Goal: Information Seeking & Learning: Compare options

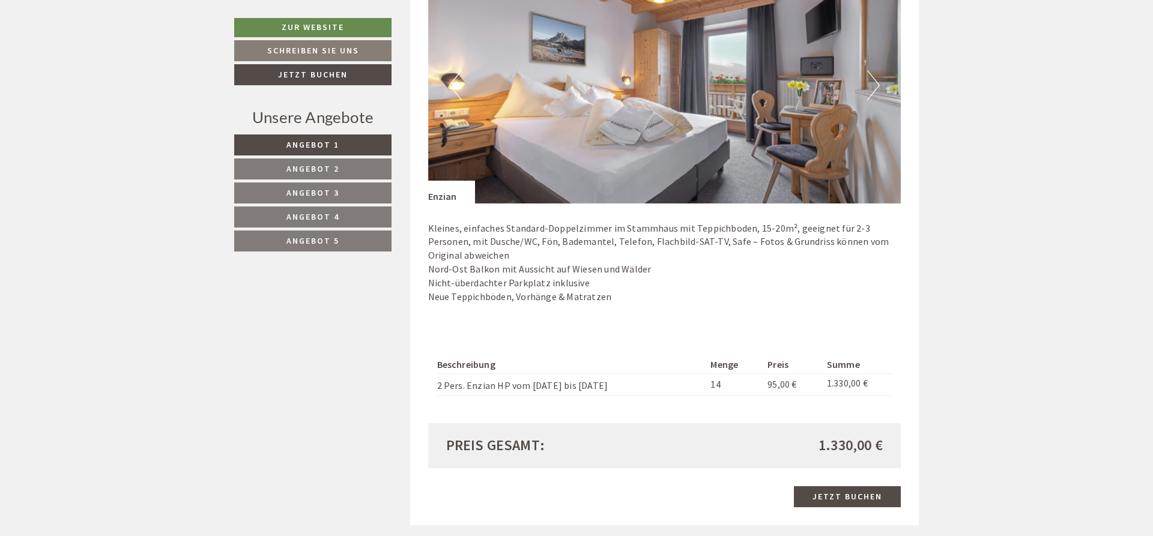
scroll to position [475, 0]
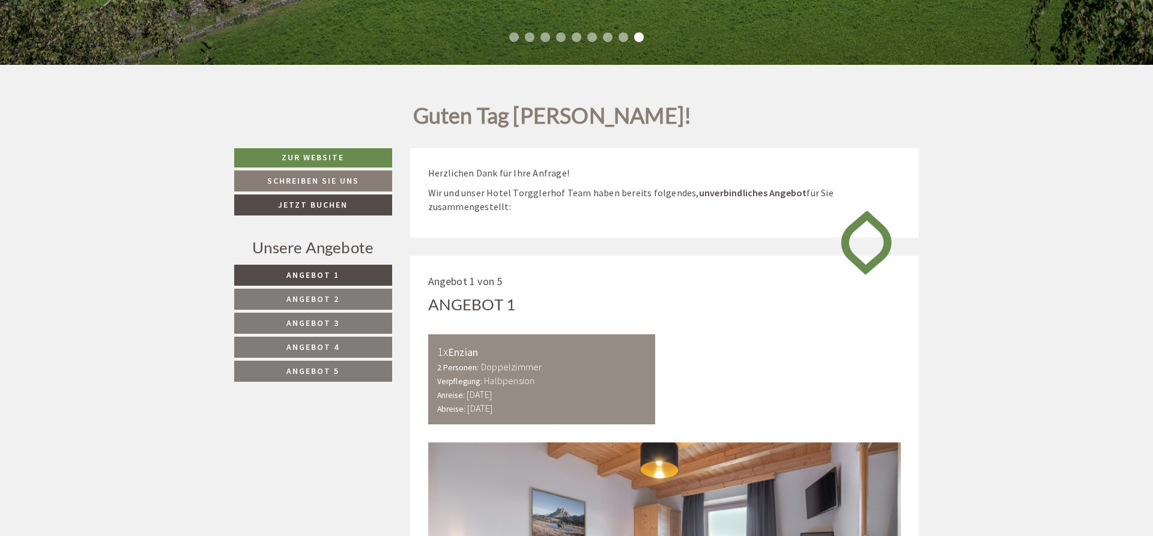
click at [309, 295] on span "Angebot 2" at bounding box center [312, 299] width 53 height 11
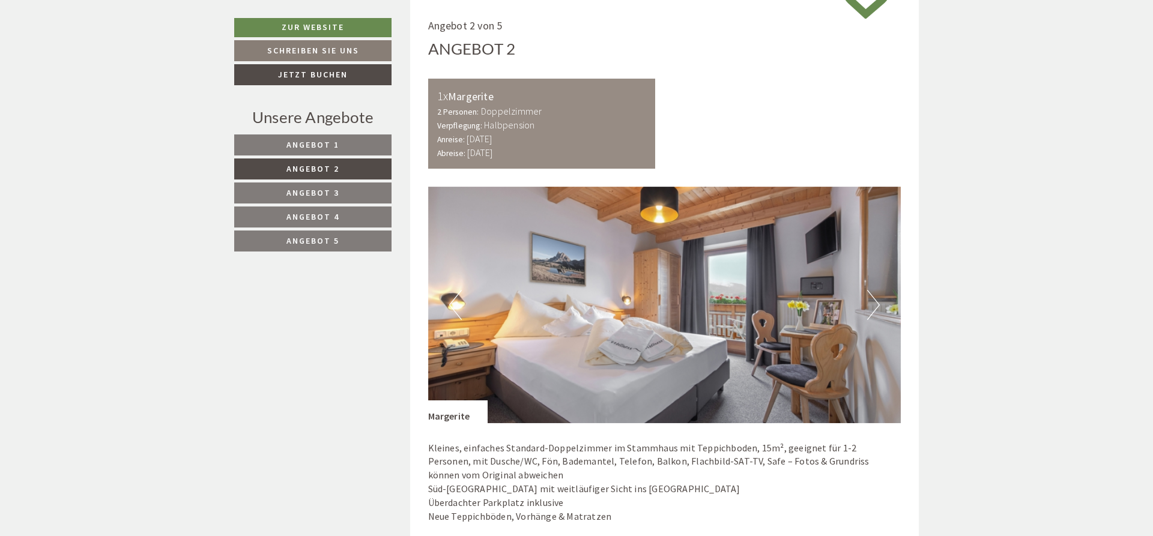
scroll to position [1048, 0]
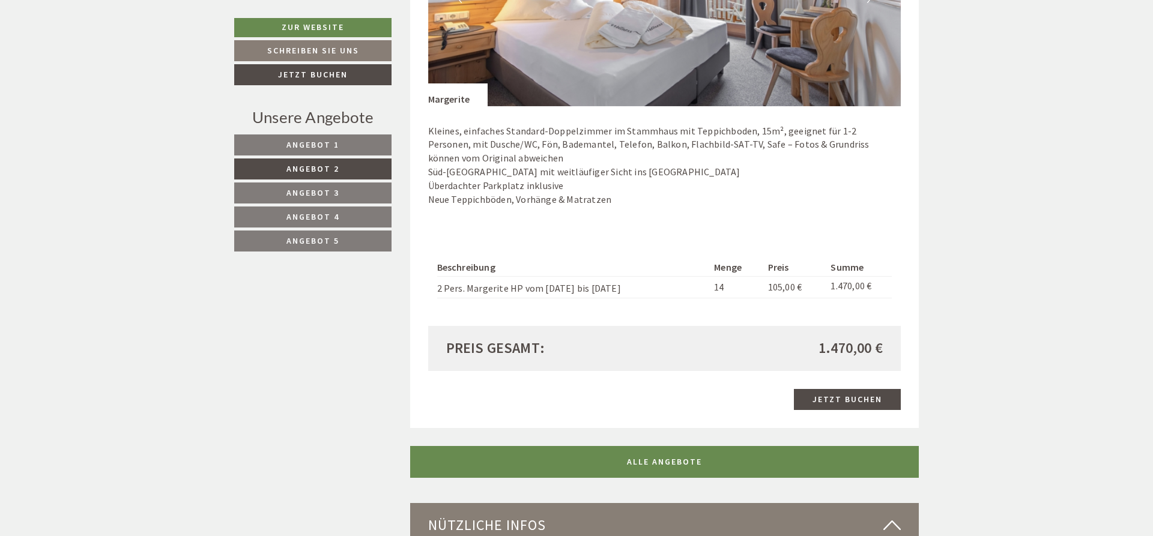
click at [322, 189] on span "Angebot 3" at bounding box center [312, 192] width 53 height 11
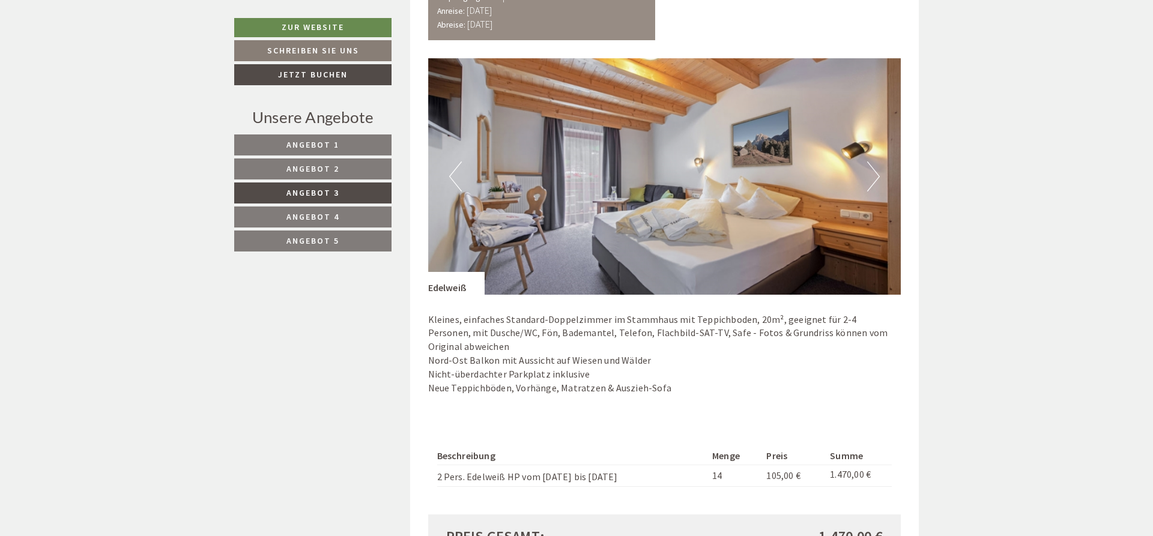
scroll to position [969, 0]
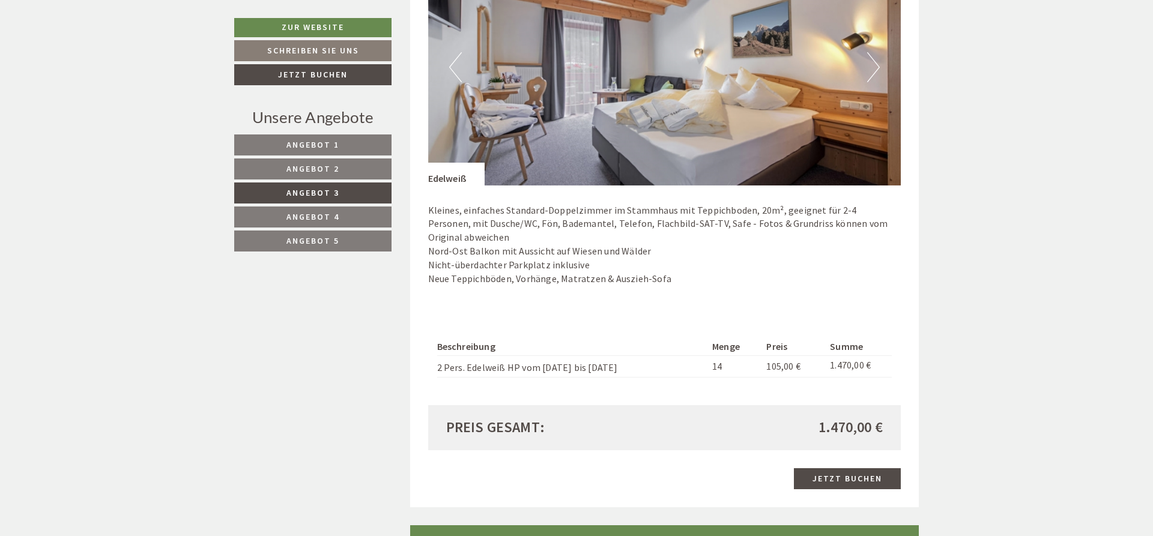
click at [311, 215] on span "Angebot 4" at bounding box center [312, 216] width 53 height 11
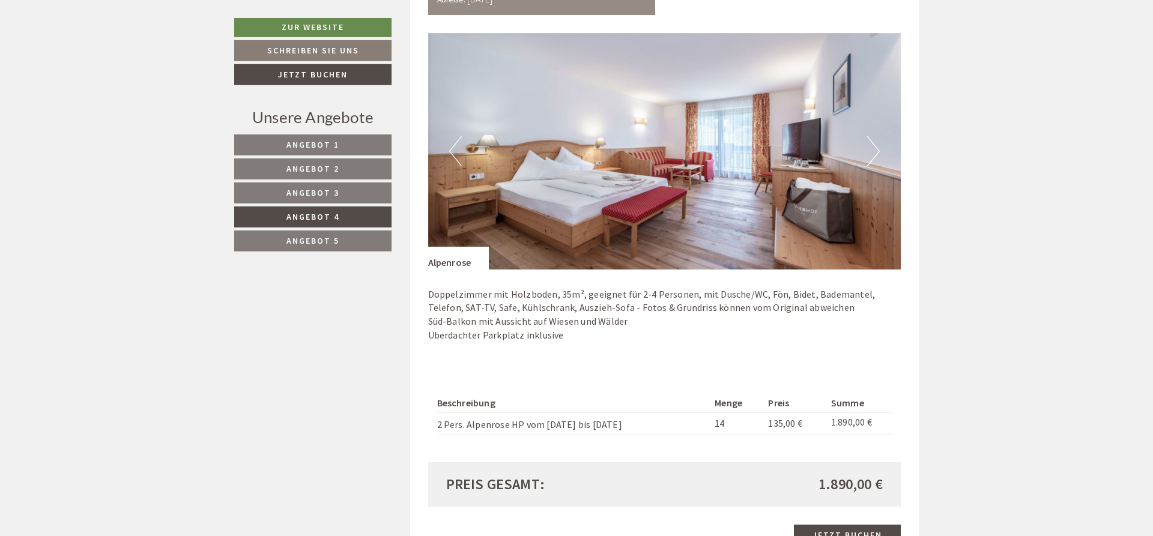
scroll to position [1048, 0]
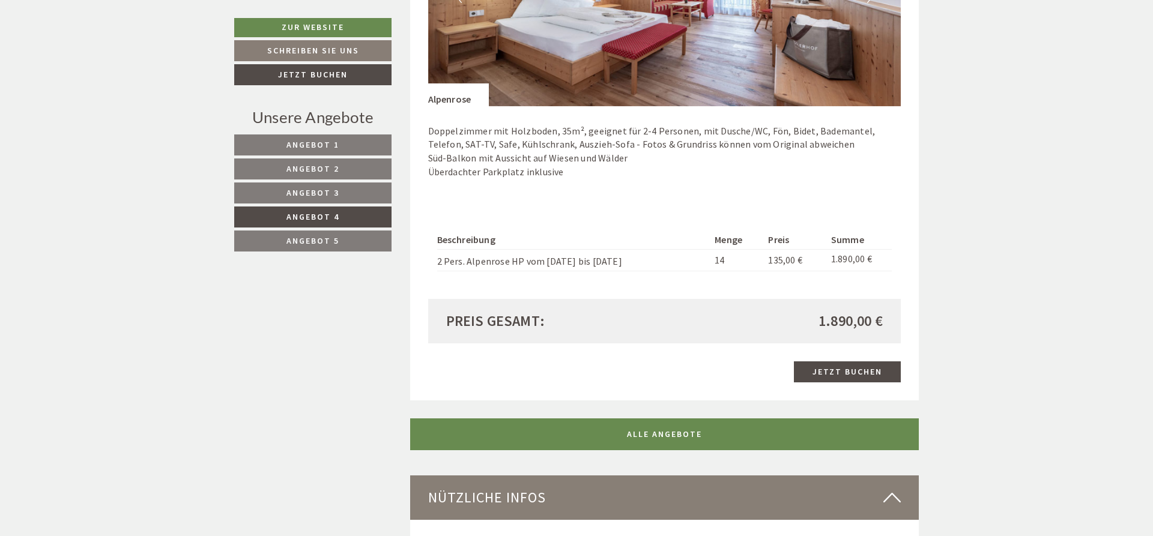
click at [318, 238] on span "Angebot 5" at bounding box center [312, 240] width 53 height 11
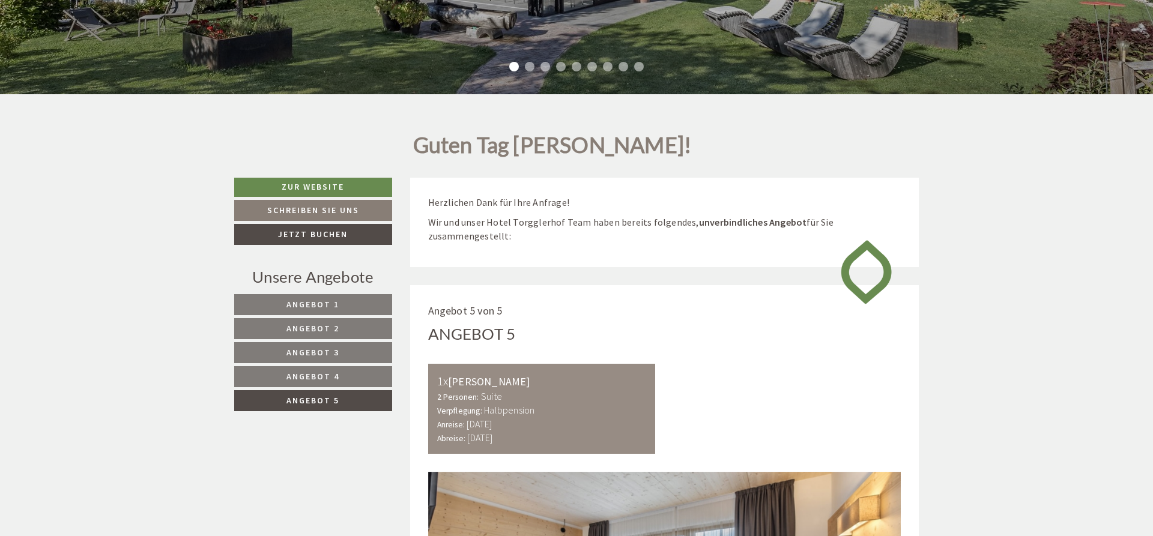
scroll to position [335, 0]
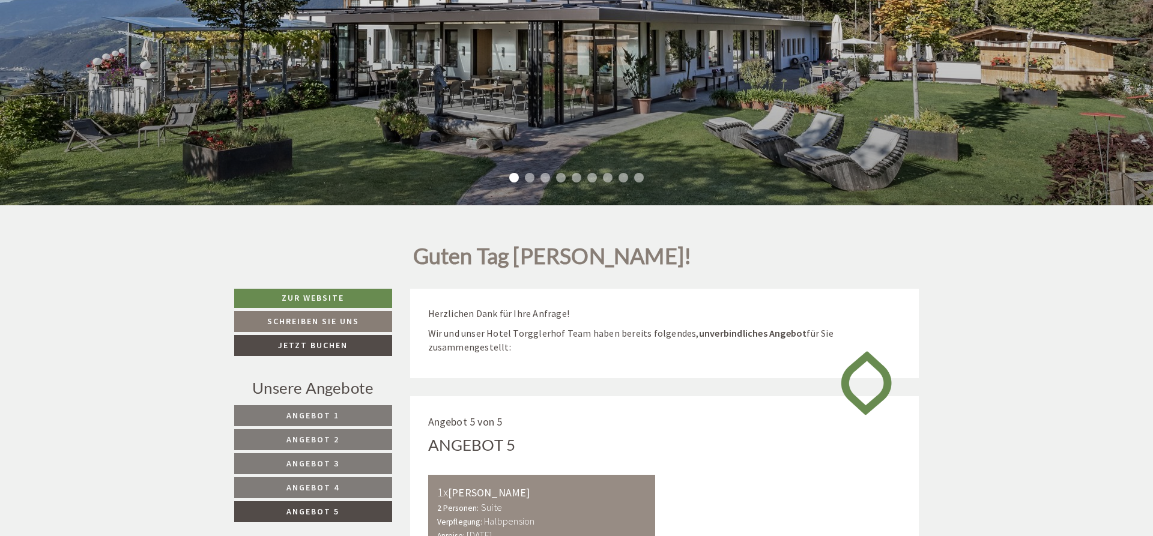
click at [321, 417] on span "Angebot 1" at bounding box center [312, 415] width 53 height 11
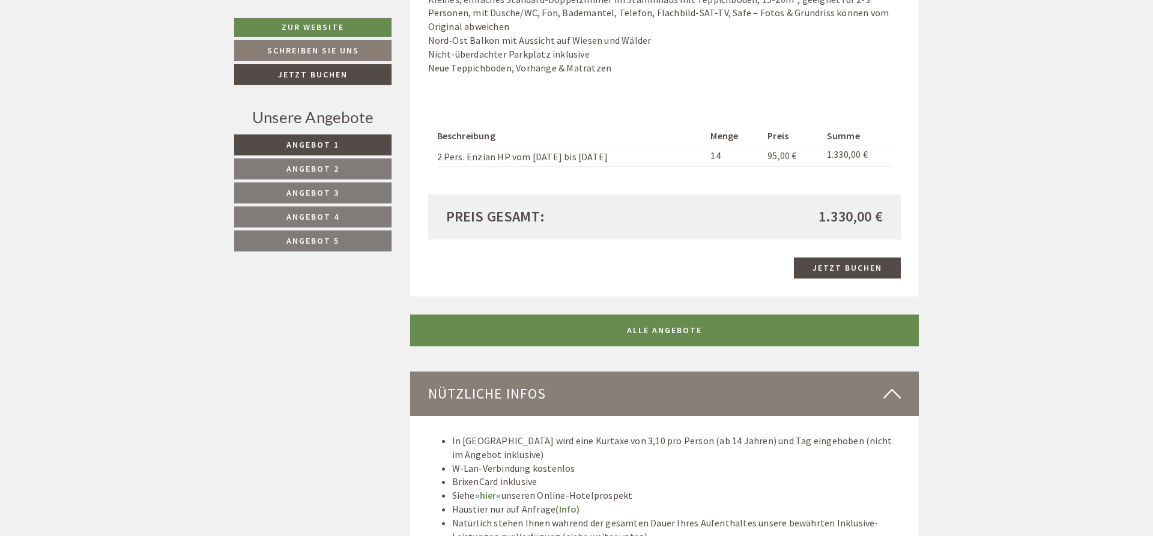
scroll to position [1286, 0]
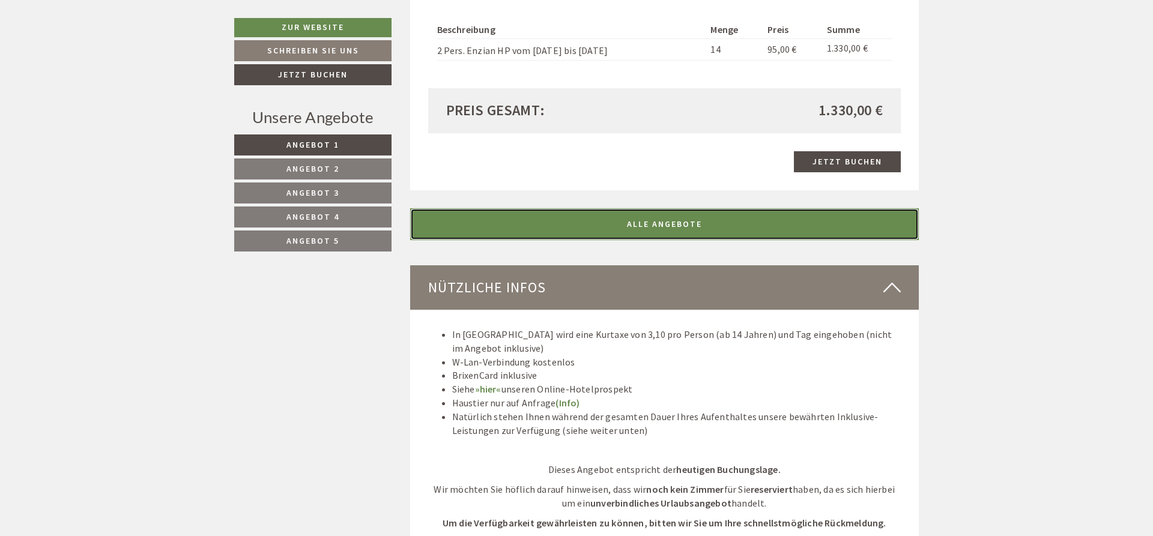
click at [660, 224] on link "ALLE ANGEBOTE" at bounding box center [664, 224] width 509 height 32
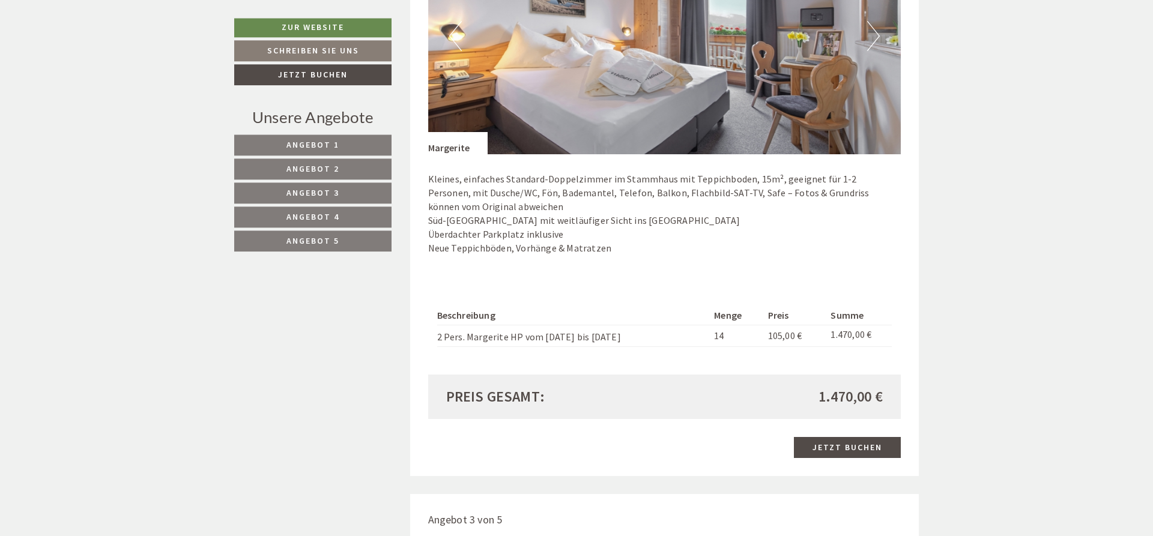
scroll to position [1524, 0]
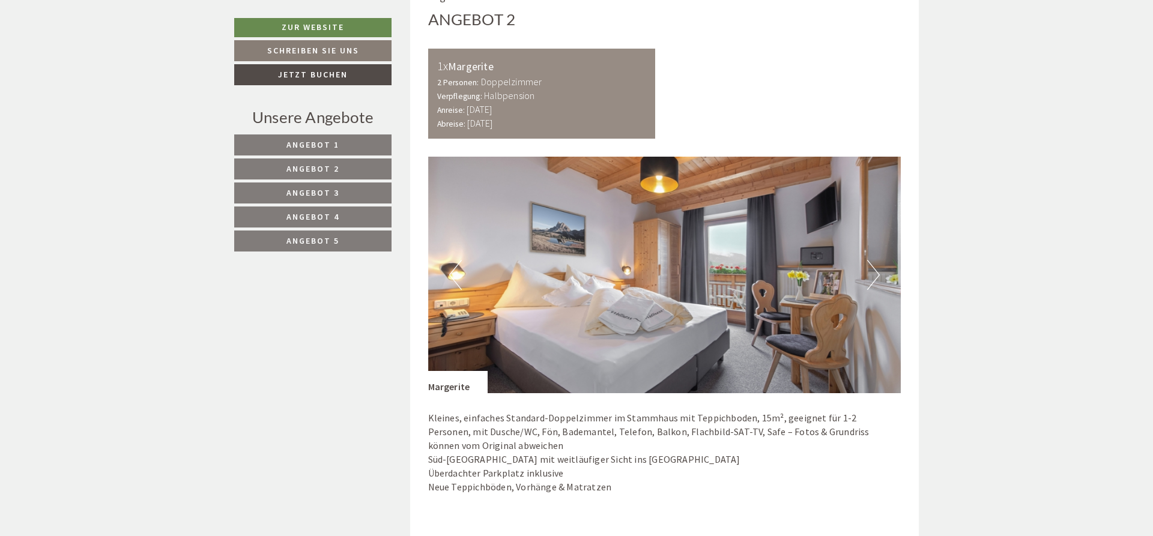
click at [870, 276] on button "Next" at bounding box center [873, 275] width 13 height 30
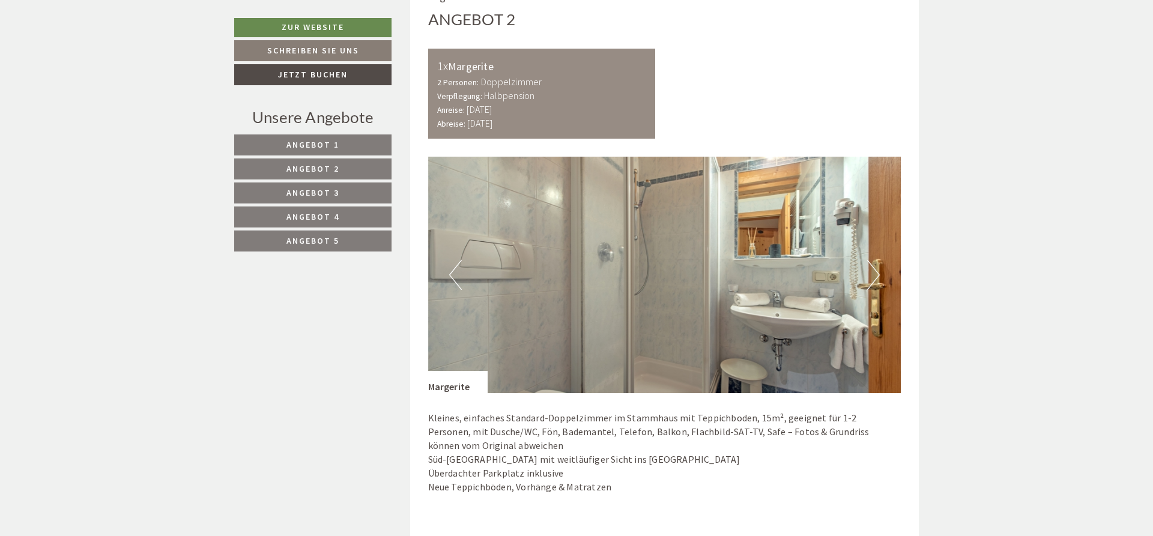
click at [870, 276] on button "Next" at bounding box center [873, 275] width 13 height 30
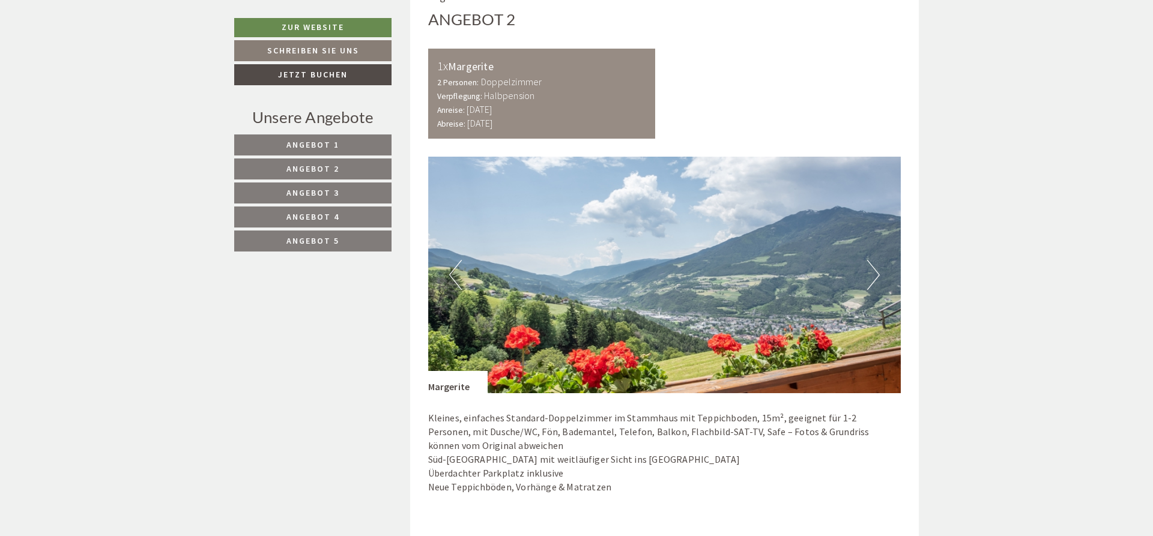
click at [870, 276] on button "Next" at bounding box center [873, 275] width 13 height 30
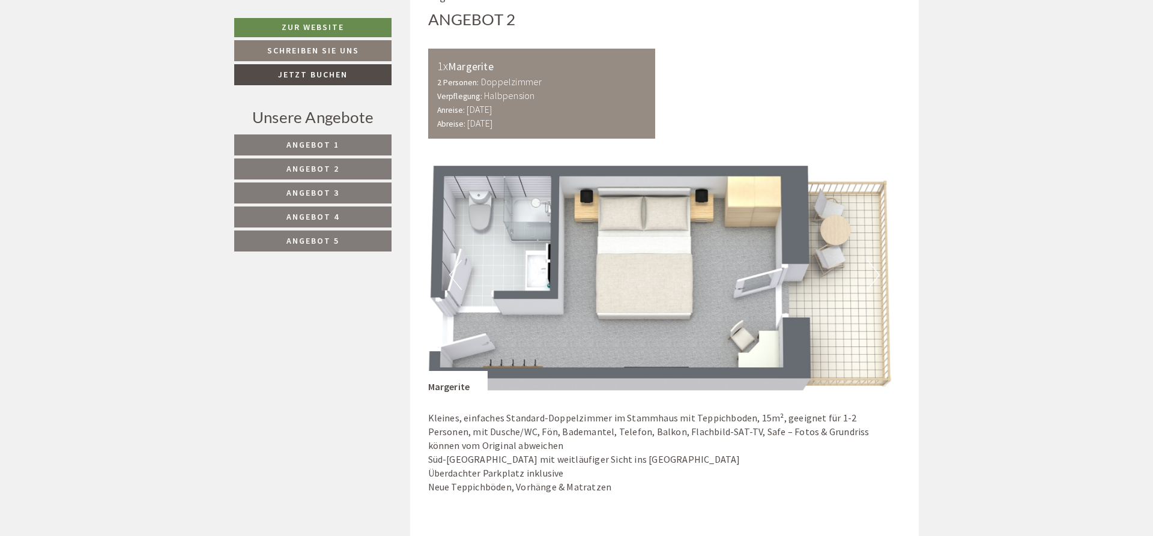
click at [870, 276] on button "Next" at bounding box center [873, 275] width 13 height 30
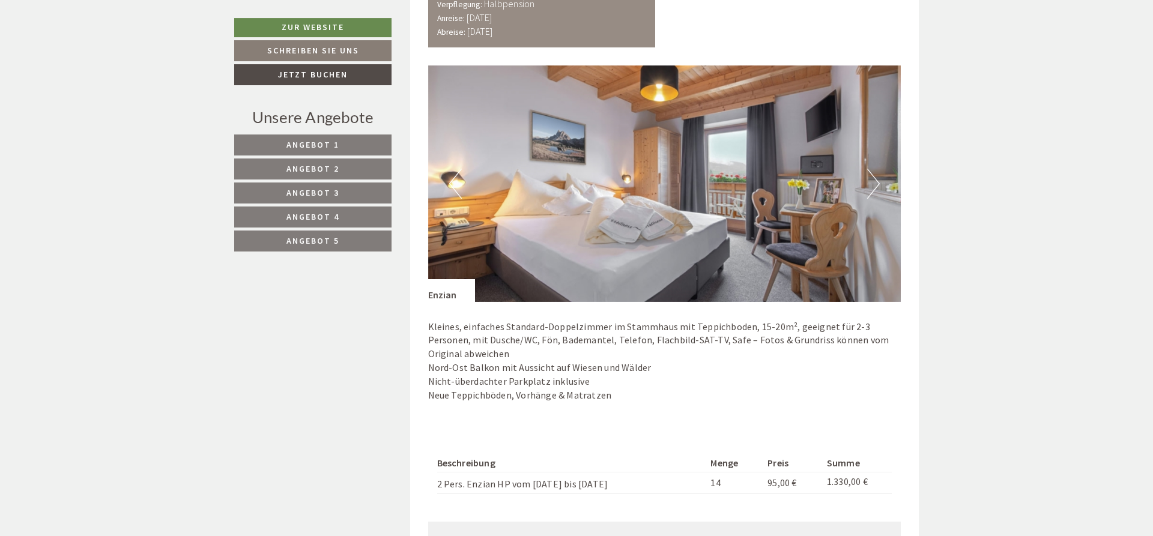
scroll to position [810, 0]
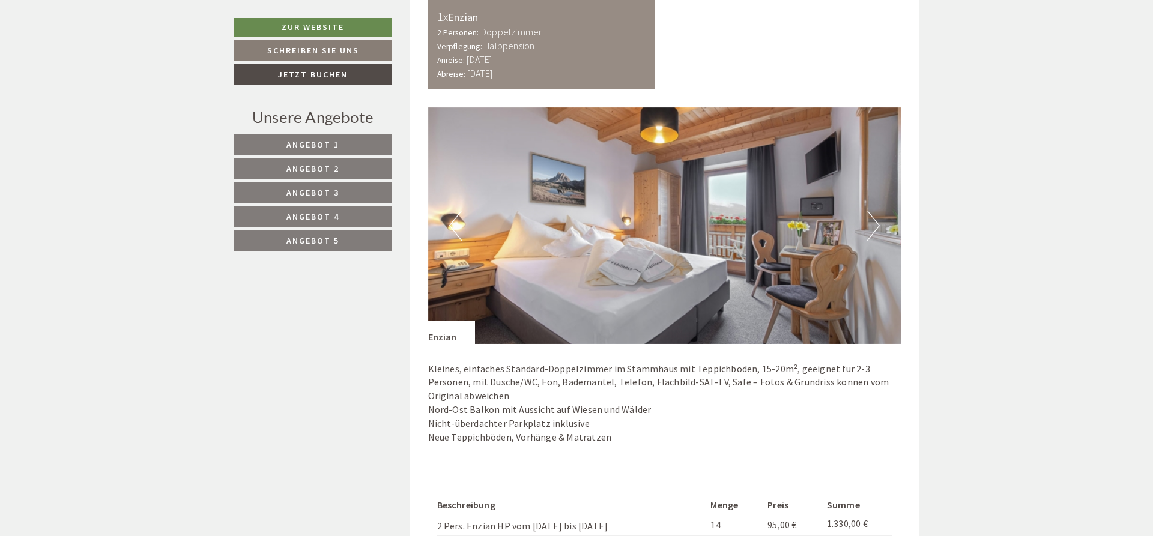
click at [872, 219] on button "Next" at bounding box center [873, 226] width 13 height 30
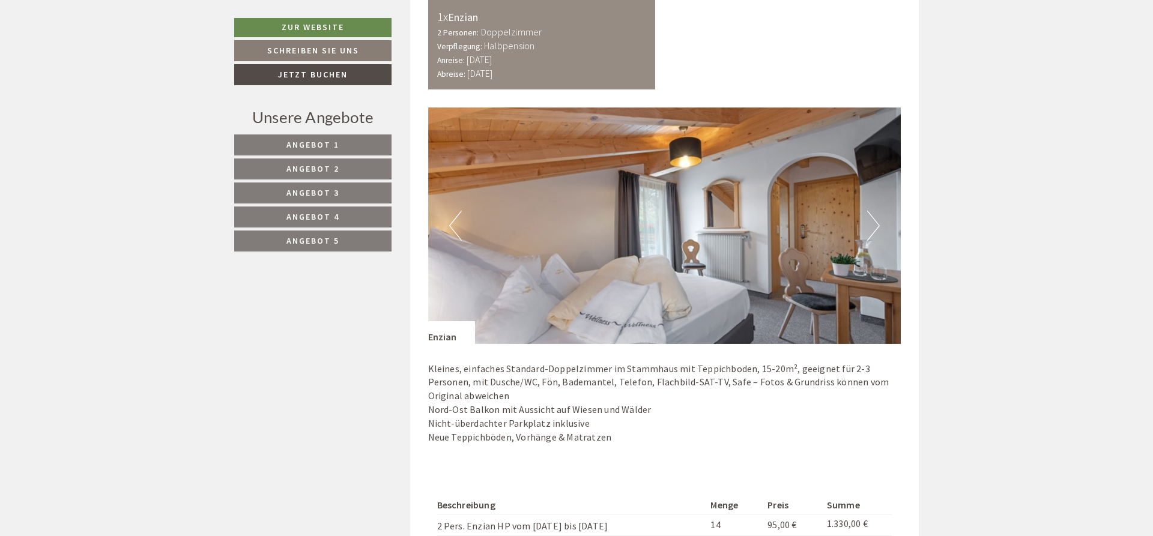
click at [872, 219] on button "Next" at bounding box center [873, 226] width 13 height 30
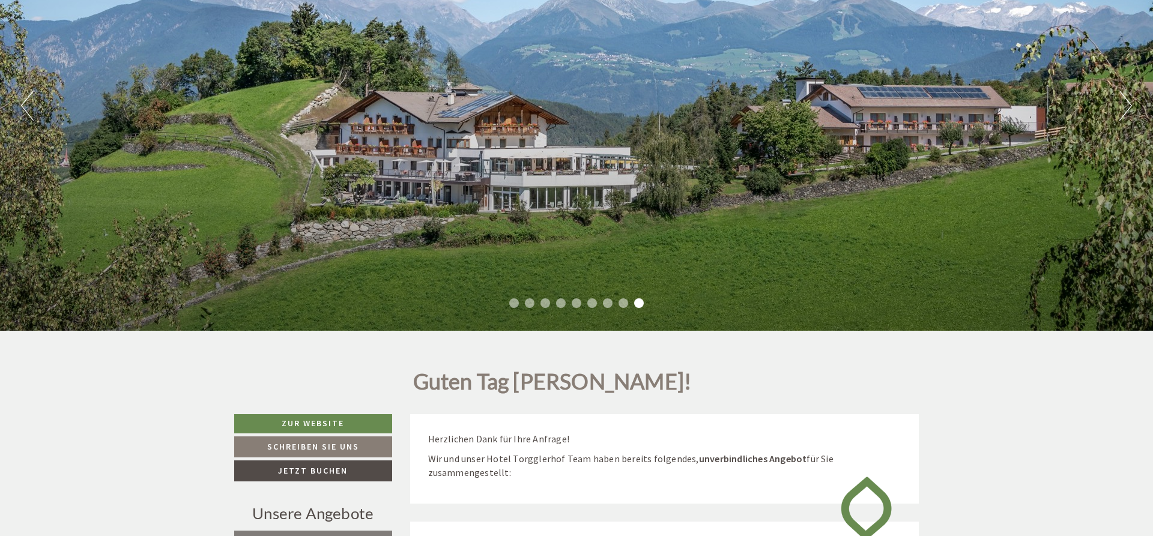
scroll to position [176, 0]
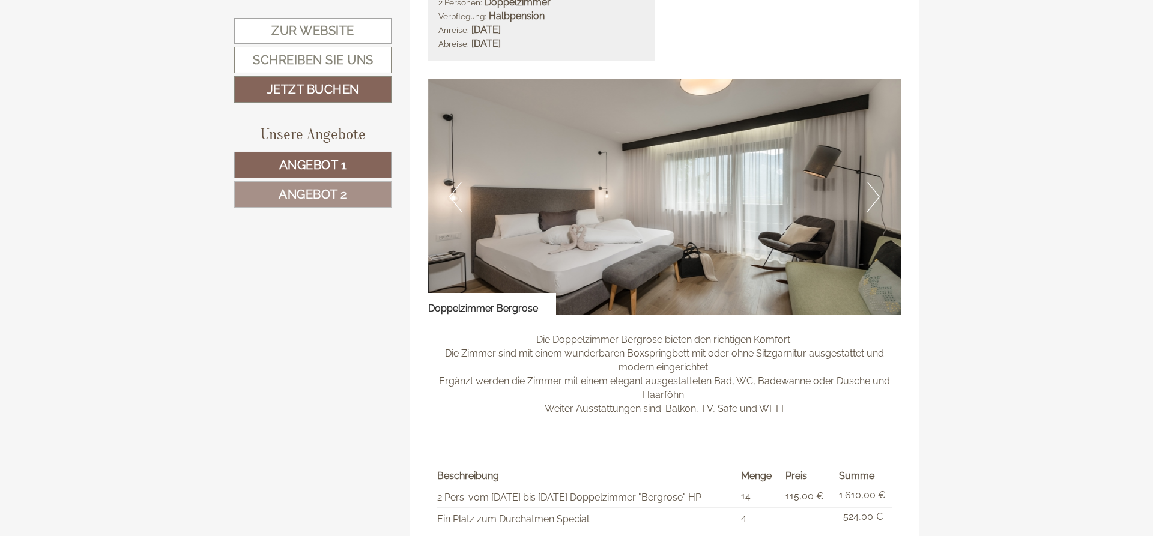
scroll to position [1585, 0]
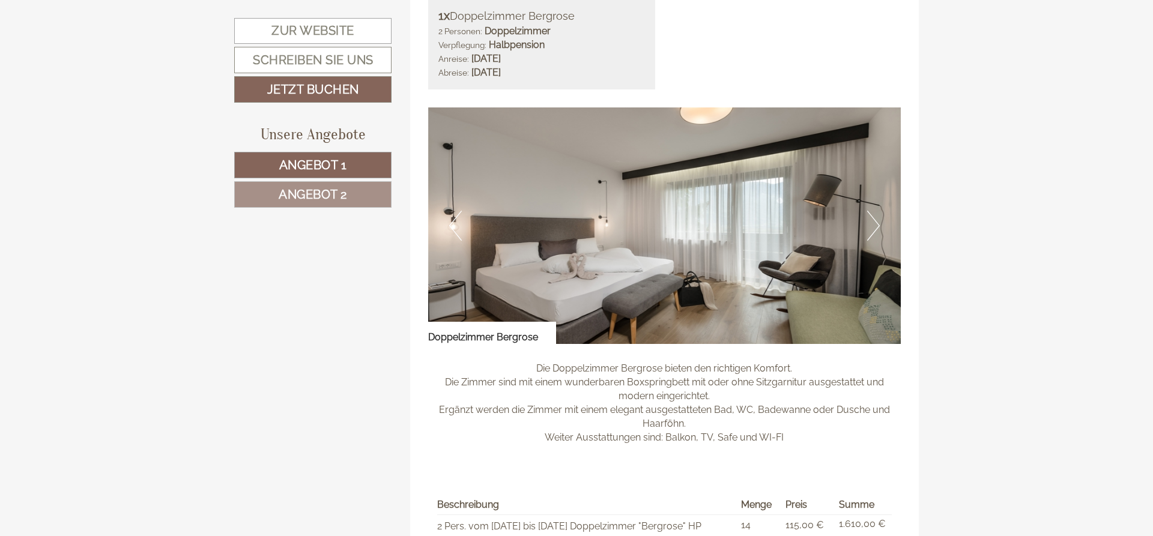
click at [874, 227] on button "Next" at bounding box center [873, 226] width 13 height 30
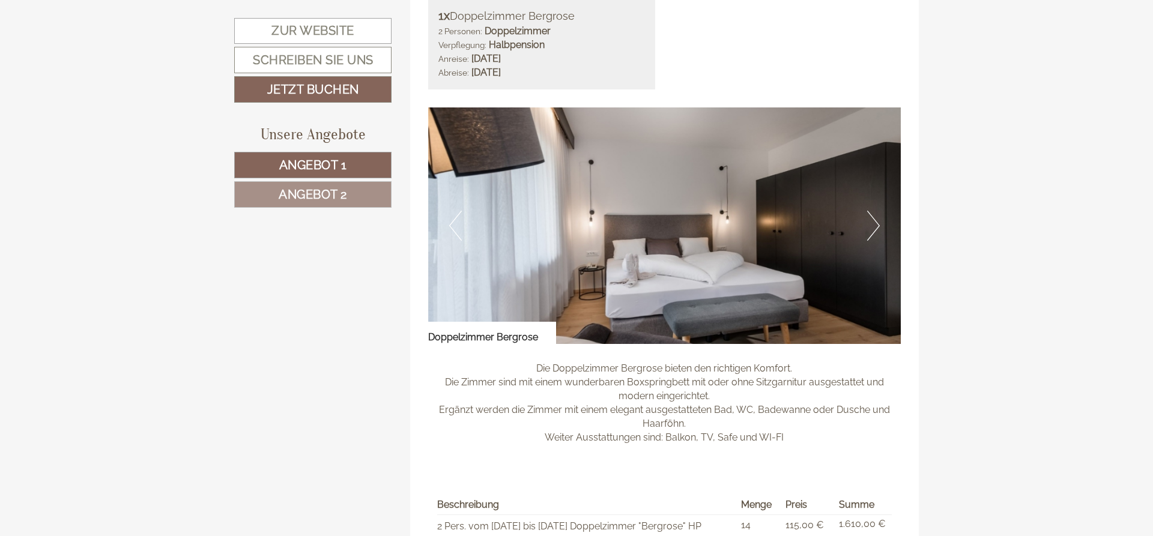
click at [874, 227] on button "Next" at bounding box center [873, 226] width 13 height 30
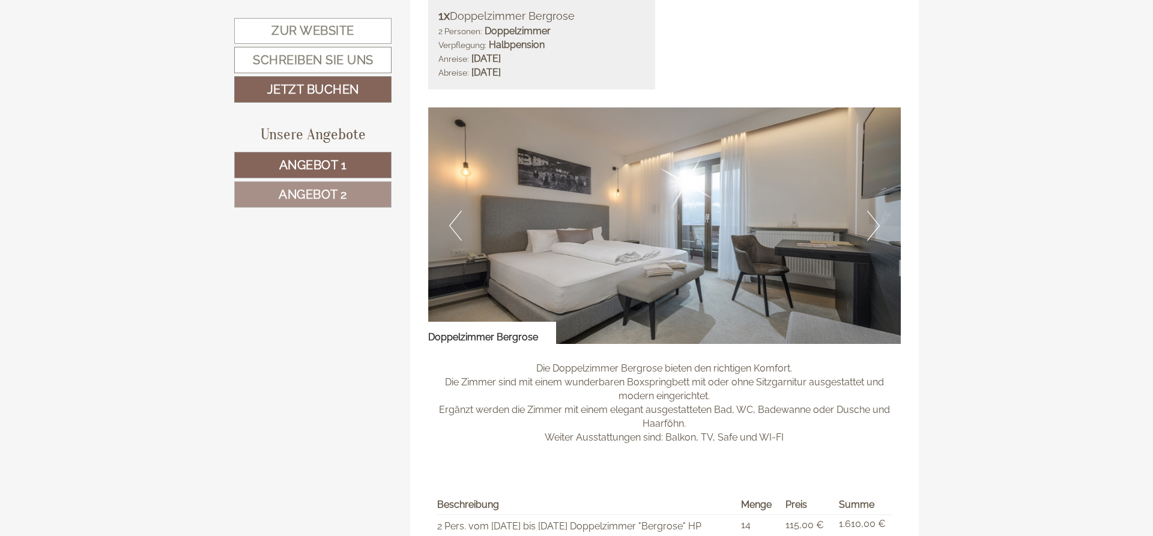
click at [874, 227] on button "Next" at bounding box center [873, 226] width 13 height 30
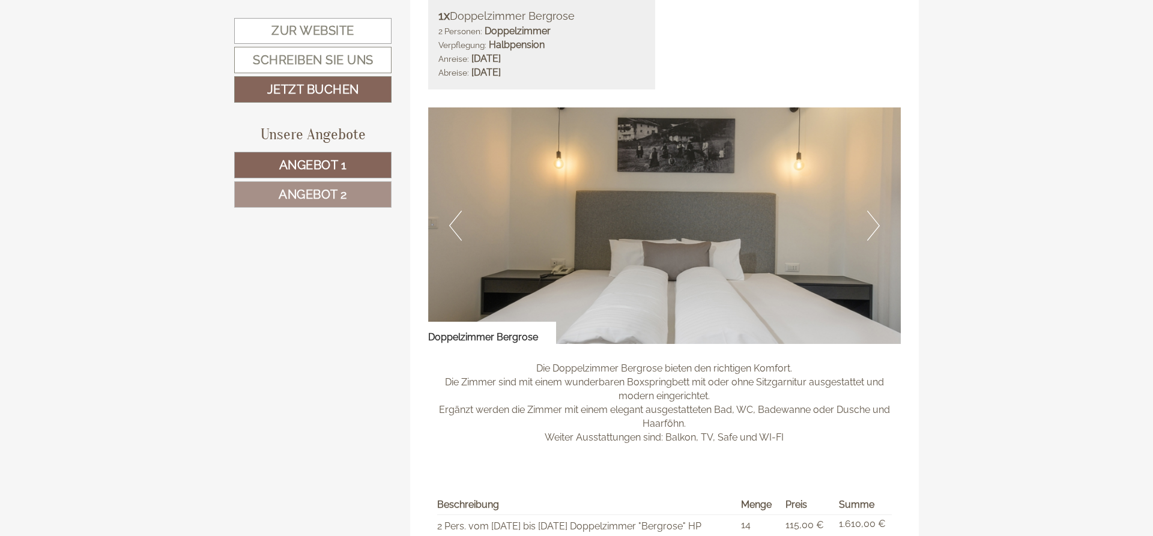
click at [874, 227] on button "Next" at bounding box center [873, 226] width 13 height 30
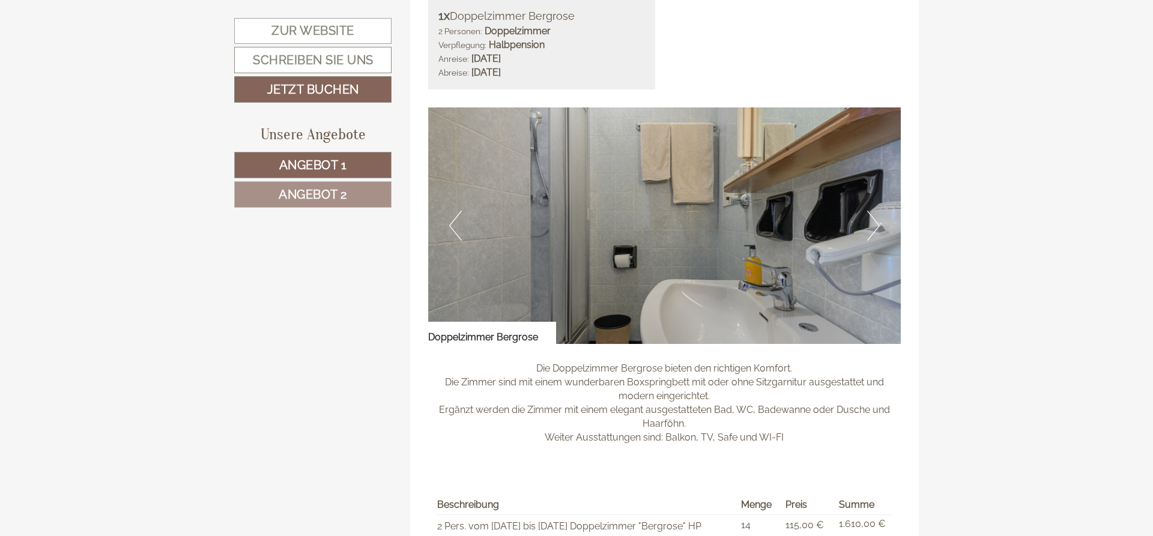
click at [874, 227] on button "Next" at bounding box center [873, 226] width 13 height 30
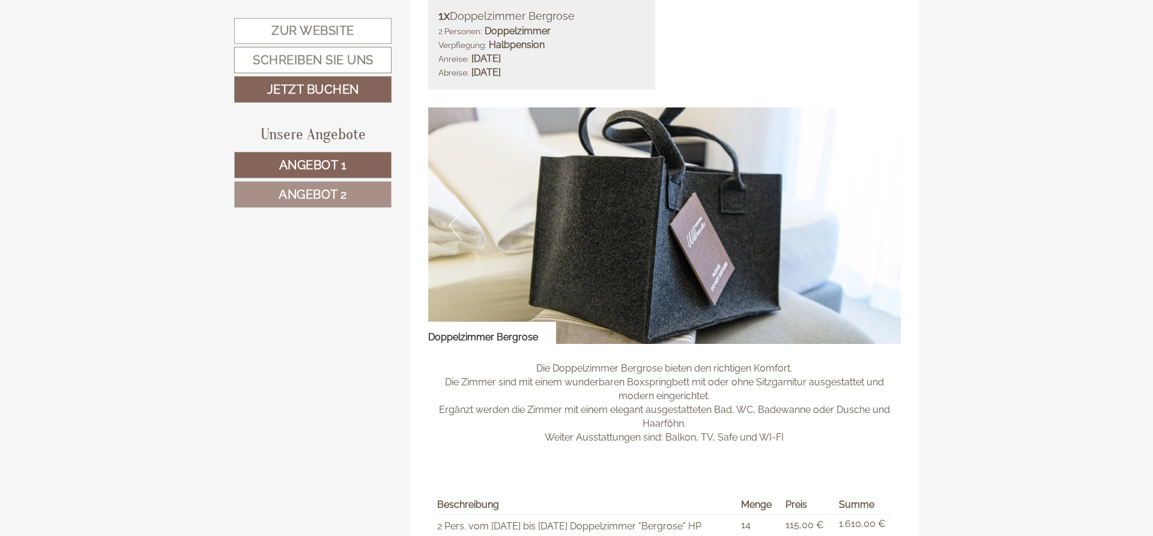
click at [874, 227] on button "Next" at bounding box center [873, 226] width 13 height 30
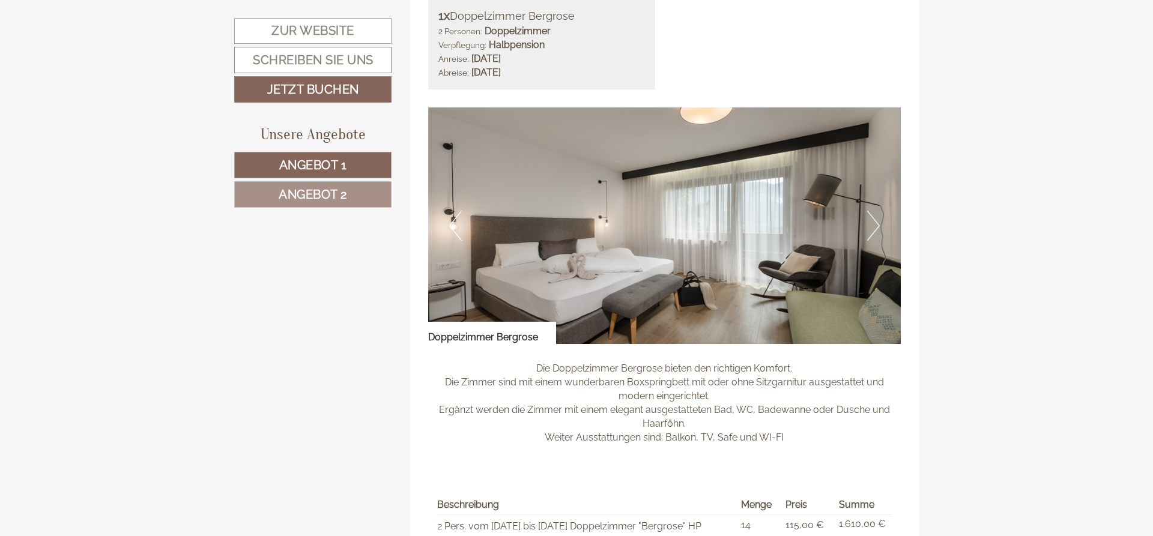
click at [874, 227] on button "Next" at bounding box center [873, 226] width 13 height 30
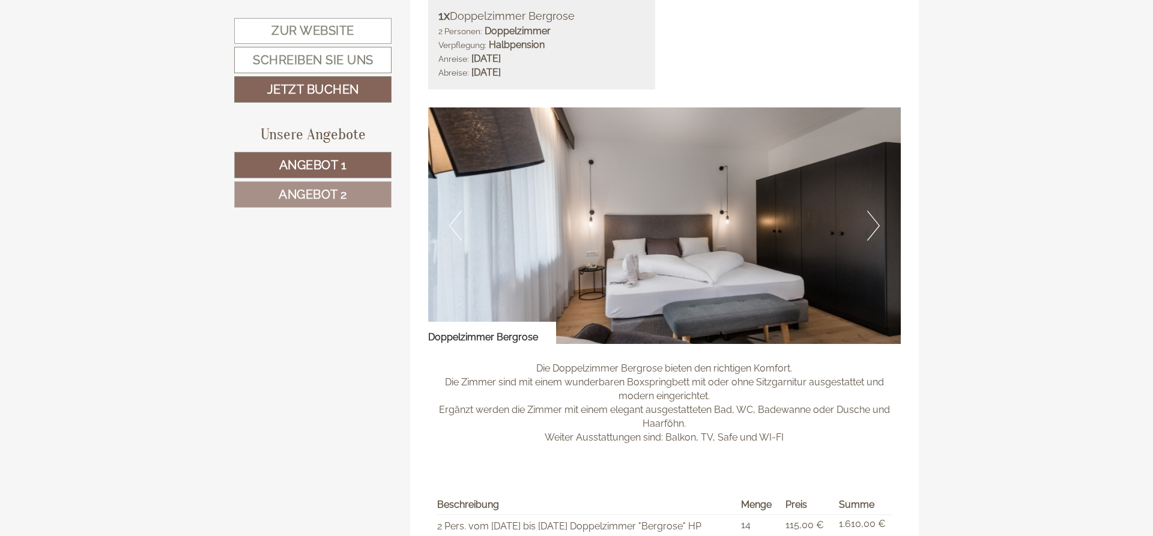
click at [874, 227] on button "Next" at bounding box center [873, 226] width 13 height 30
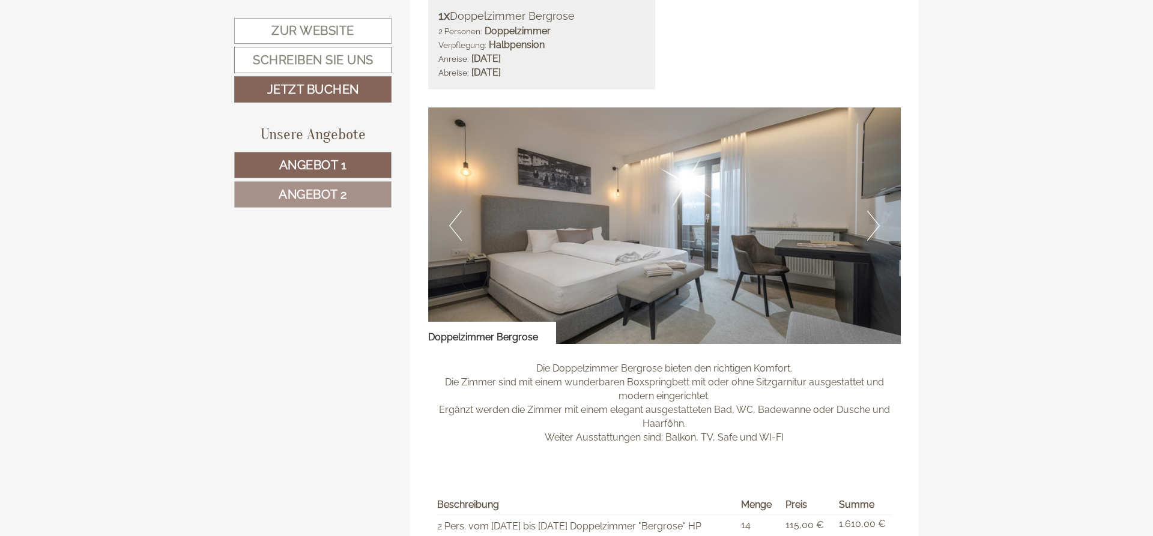
click at [874, 227] on button "Next" at bounding box center [873, 226] width 13 height 30
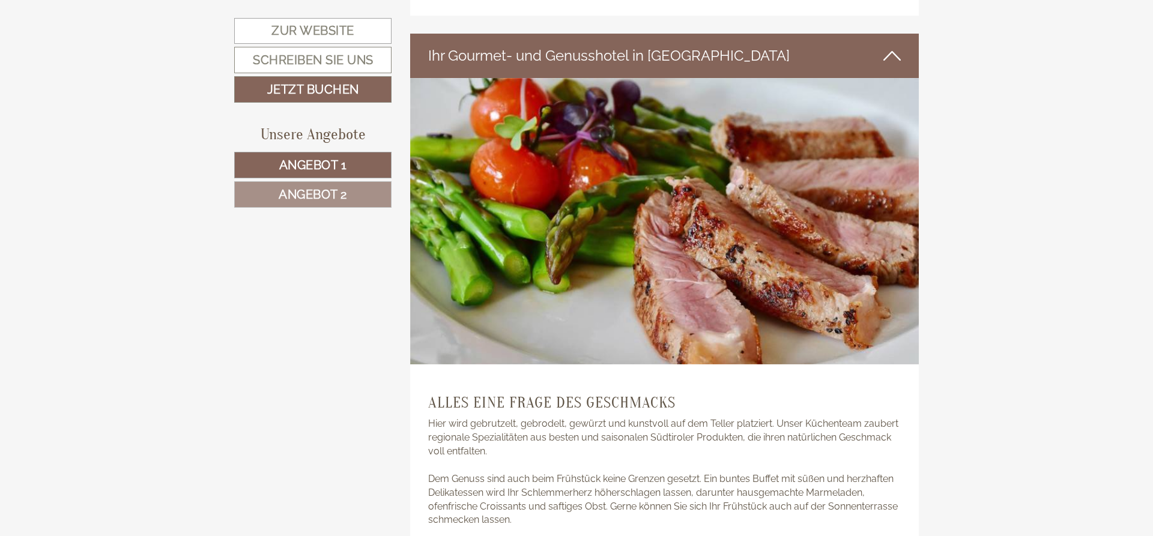
scroll to position [2615, 0]
